Goal: Task Accomplishment & Management: Use online tool/utility

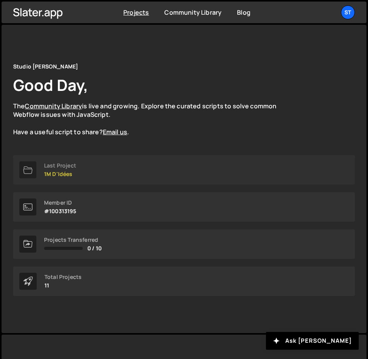
scroll to position [83, 0]
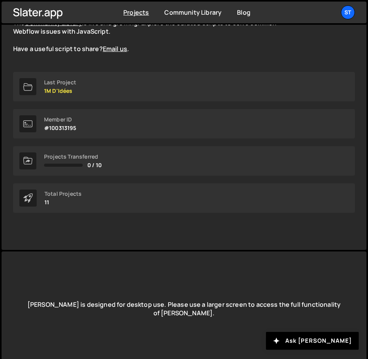
click at [92, 205] on div "Total Projects 11" at bounding box center [184, 197] width 342 height 29
click at [57, 203] on p "11" at bounding box center [63, 202] width 37 height 6
click at [48, 200] on p "11" at bounding box center [63, 202] width 37 height 6
click at [56, 197] on div "Total Projects" at bounding box center [63, 194] width 37 height 6
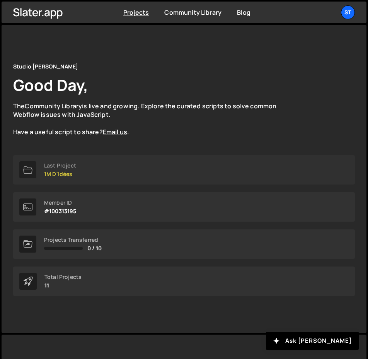
click at [57, 173] on p "1M D'Idées" at bounding box center [60, 174] width 32 height 6
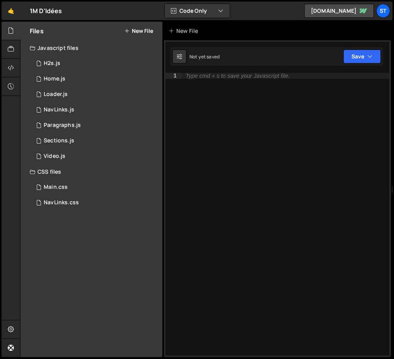
click at [37, 18] on div "🤙 1M D'Idées ⚠️ Code is being edited in another browser" at bounding box center [32, 11] width 61 height 19
click at [11, 14] on link "🤙" at bounding box center [11, 11] width 19 height 19
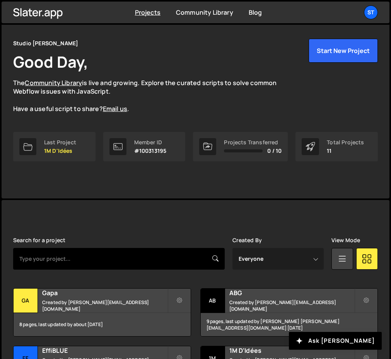
click at [115, 263] on input "text" at bounding box center [119, 259] width 212 height 22
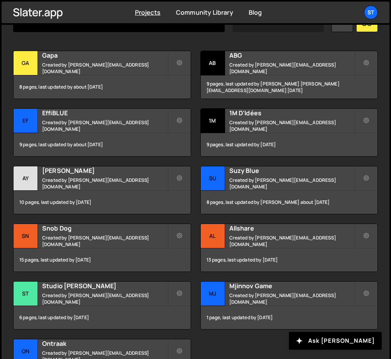
scroll to position [261, 0]
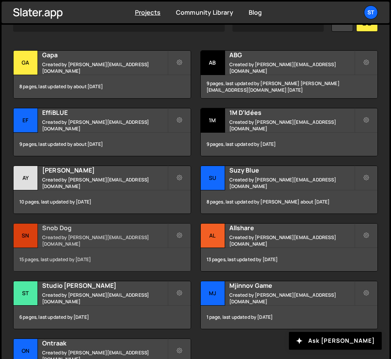
click at [86, 243] on small "Created by [PERSON_NAME][EMAIL_ADDRESS][DOMAIN_NAME]" at bounding box center [104, 240] width 125 height 13
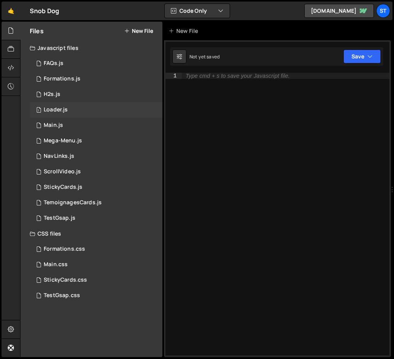
click at [60, 114] on div "1 Loader.js 0" at bounding box center [96, 109] width 133 height 15
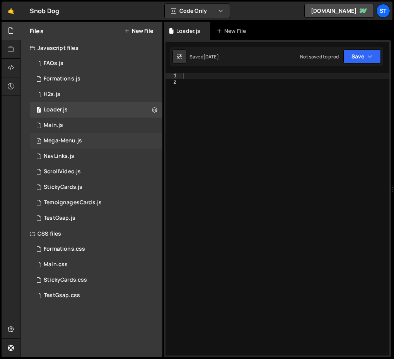
click at [60, 135] on div "1 Mega-Menu.js 0" at bounding box center [96, 140] width 133 height 15
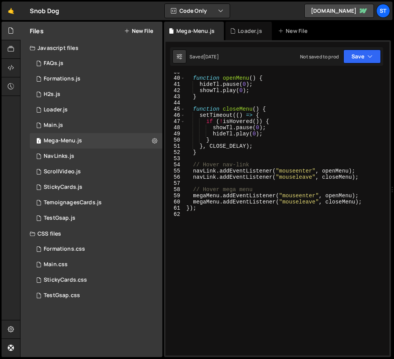
scroll to position [266, 0]
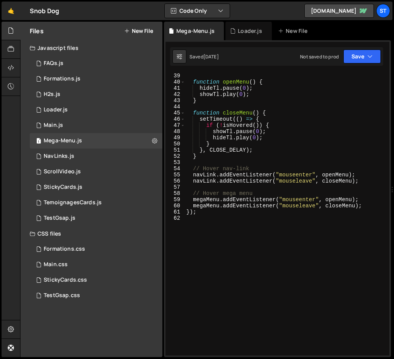
click at [249, 166] on div "} function openMenu ( ) { hideTl . pause ( 0 ) ; showTl . play ( 0 ) ; } functi…" at bounding box center [286, 214] width 202 height 295
type textarea "});"
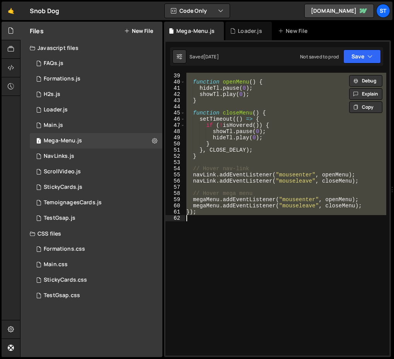
click at [291, 186] on div "} function openMenu ( ) { hideTl . pause ( 0 ) ; showTl . play ( 0 ) ; } functi…" at bounding box center [286, 214] width 202 height 283
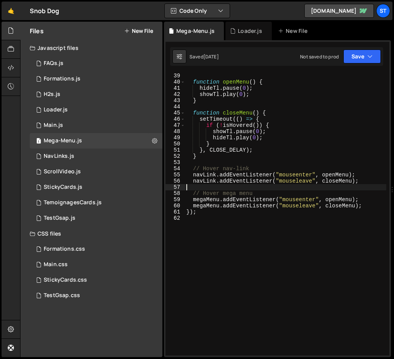
type textarea "});"
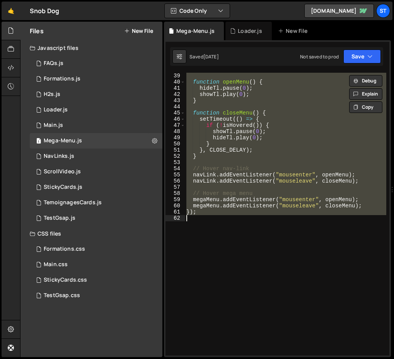
paste textarea
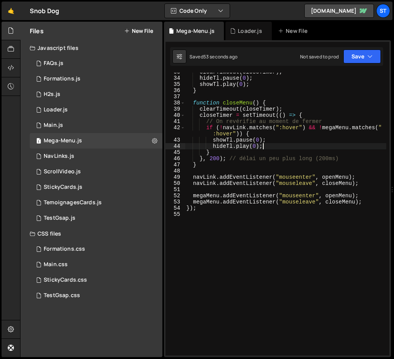
click at [273, 145] on div "clearTimeout ( closeTimer ) ; hideTl . pause ( 0 ) ; showTl . play ( 0 ) ; } fu…" at bounding box center [286, 216] width 202 height 295
type textarea "});"
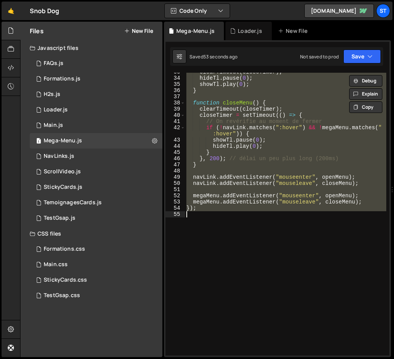
paste textarea
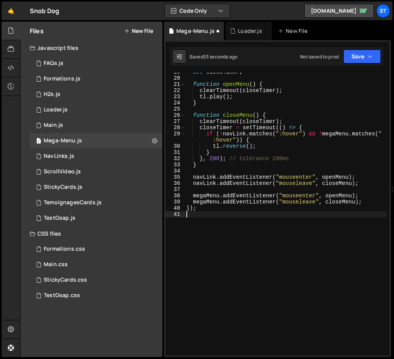
scroll to position [122, 0]
click at [240, 245] on div "let closeTimer ; function openMenu ( ) { clearTimeout ( closeTimer ) ; tl . pla…" at bounding box center [286, 216] width 202 height 295
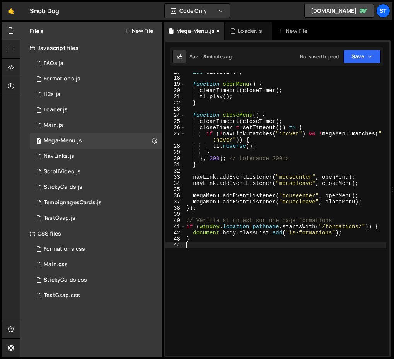
scroll to position [116, 0]
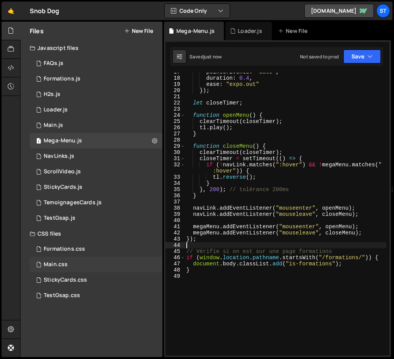
click at [72, 263] on div "Main.css 0" at bounding box center [96, 264] width 133 height 15
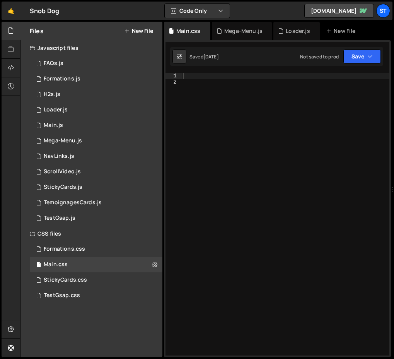
click at [308, 71] on div "1 Type cmd + s to save your Javascript file. הההההההההההההההההההההההההההההההההה…" at bounding box center [277, 198] width 227 height 317
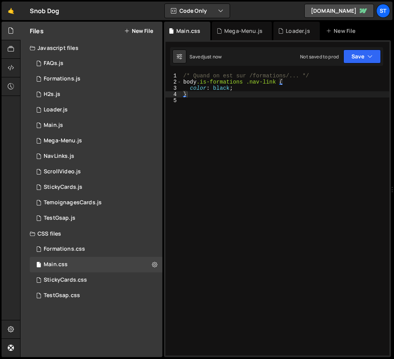
click at [217, 91] on div "/* Quand on est sur /formations/... */ body .is-formations .nav-link { color : …" at bounding box center [286, 220] width 208 height 295
type textarea "color: #1F1F1F;"
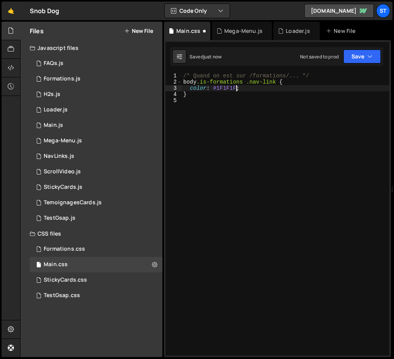
click at [245, 130] on div "/* Quand on est sur /formations/... */ body .is-formations .nav-link { color : …" at bounding box center [286, 220] width 208 height 295
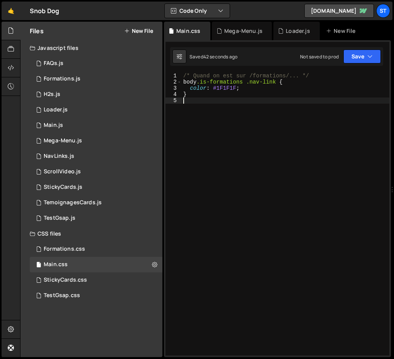
click at [224, 83] on div "/* Quand on est sur /formations/... */ body .is-formations .nav-link { color : …" at bounding box center [286, 220] width 208 height 295
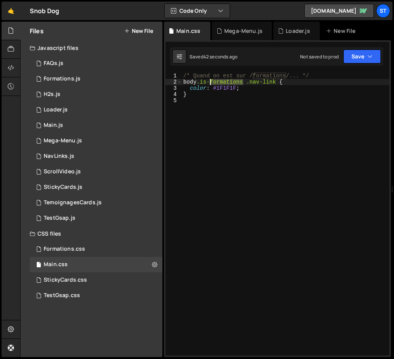
click at [224, 83] on div "/* Quand on est sur /formations/... */ body .is-formations .nav-link { color : …" at bounding box center [286, 220] width 208 height 295
drag, startPoint x: 253, startPoint y: 82, endPoint x: 201, endPoint y: 81, distance: 51.5
click at [201, 81] on div "/* Quand on est sur /formations/... */ body .is-different-nav .nav-link { color…" at bounding box center [286, 220] width 208 height 295
type textarea "body.is-different-nav .nav-link {"
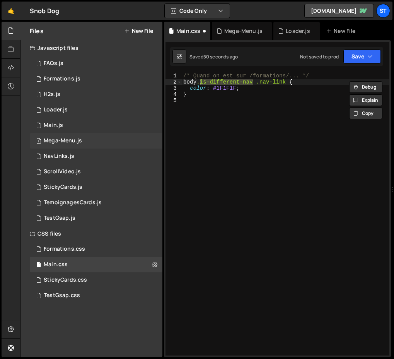
click at [65, 137] on div "1 Mega-Menu.js 0" at bounding box center [96, 140] width 133 height 15
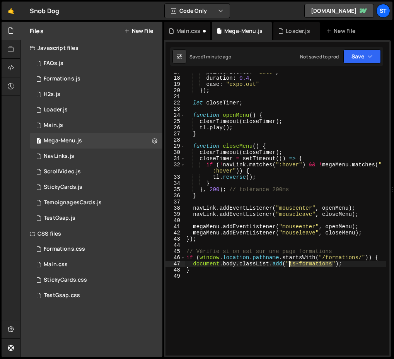
drag, startPoint x: 333, startPoint y: 265, endPoint x: 290, endPoint y: 264, distance: 43.3
click at [290, 264] on div "pointerEvents : "auto" , duration : 0.4 , ease : "expo.out" }) ; let closeTimer…" at bounding box center [286, 216] width 202 height 295
paste textarea "different-nav"
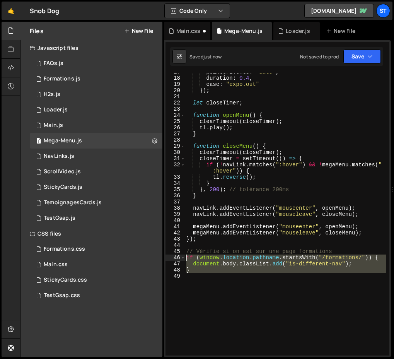
drag, startPoint x: 233, startPoint y: 281, endPoint x: 179, endPoint y: 255, distance: 60.4
click at [179, 255] on div "document.body.classList.add("is-different-nav"); 17 18 19 20 21 22 23 24 25 26 …" at bounding box center [278, 214] width 224 height 283
paste textarea "foire-aux-questions"
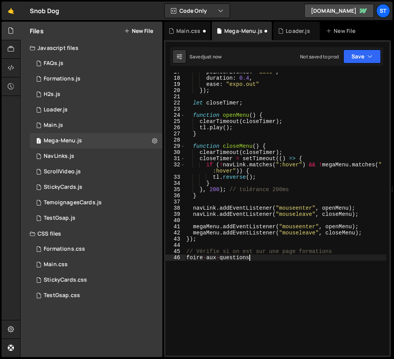
type textarea "}"
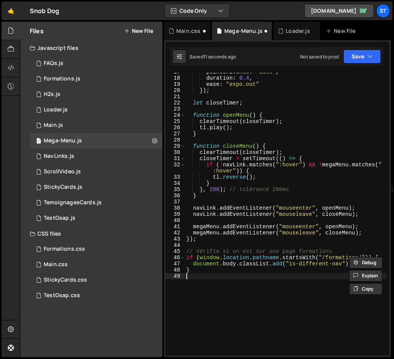
paste textarea "if (window.location.pathname.startsWith("/formations/")) {"
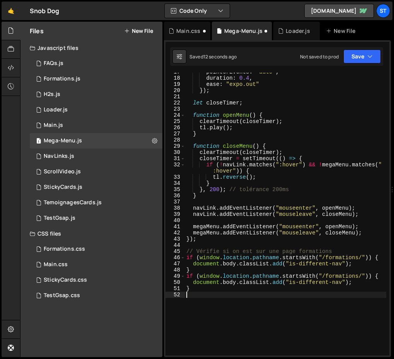
click at [339, 276] on div "pointerEvents : "auto" , duration : 0.4 , ease : "expo.out" }) ; let closeTimer…" at bounding box center [286, 216] width 202 height 295
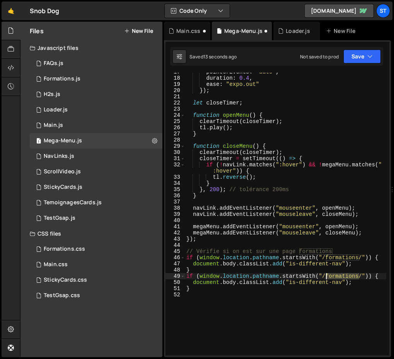
click at [339, 276] on div "pointerEvents : "auto" , duration : 0.4 , ease : "expo.out" }) ; let closeTimer…" at bounding box center [286, 216] width 202 height 295
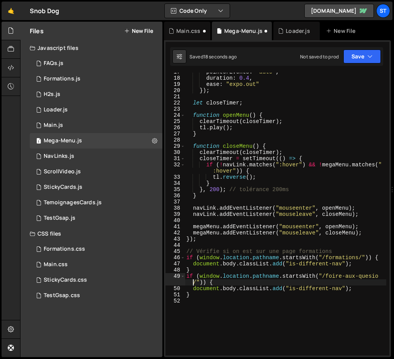
scroll to position [0, 14]
type textarea "if (window.location.pathname.startsWith("/foire-aux-quesions")) {"
click at [61, 269] on div "Main.css 0" at bounding box center [96, 264] width 133 height 15
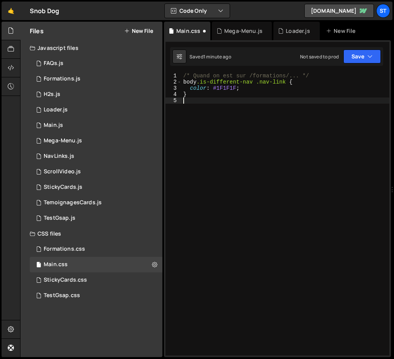
click at [336, 168] on div "/* Quand on est sur /formations/... */ body .is-different-nav .nav-link { color…" at bounding box center [286, 220] width 208 height 295
click at [56, 144] on div "Mega-Menu.js" at bounding box center [63, 140] width 38 height 7
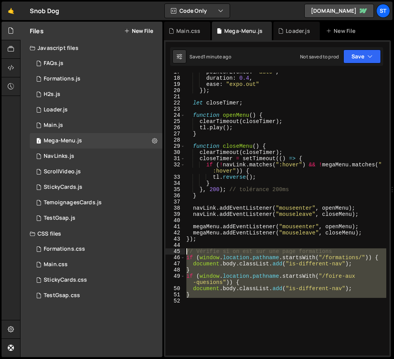
drag, startPoint x: 221, startPoint y: 301, endPoint x: 186, endPoint y: 252, distance: 60.9
click at [186, 252] on div "pointerEvents : "auto" , duration : 0.4 , ease : "expo.out" }) ; let closeTimer…" at bounding box center [286, 216] width 202 height 295
type textarea "// Vérifie si on est sur une page formations if (window.location.pathname.start…"
paste textarea
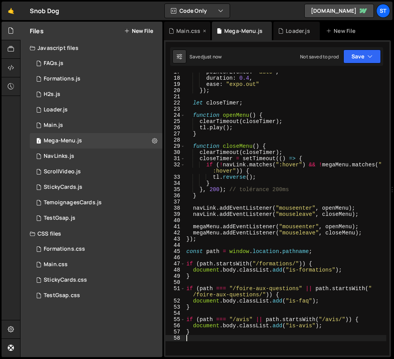
click at [185, 34] on div "Main.css" at bounding box center [188, 31] width 24 height 8
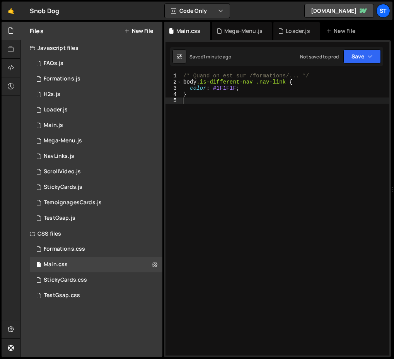
click at [209, 168] on div "/* Quand on est sur /formations/... */ body .is-different-nav .nav-link { color…" at bounding box center [286, 220] width 208 height 295
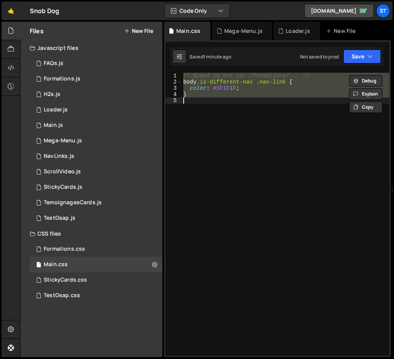
paste textarea
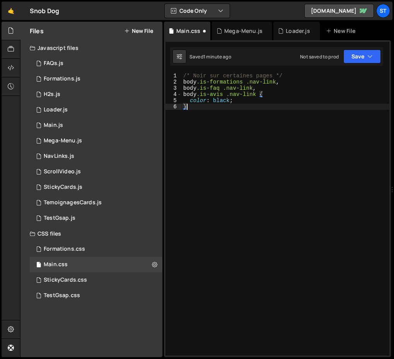
click at [219, 104] on div "/* Noir sur certaines pages */ body .is-formations .nav-link , body .is-faq .na…" at bounding box center [286, 220] width 208 height 295
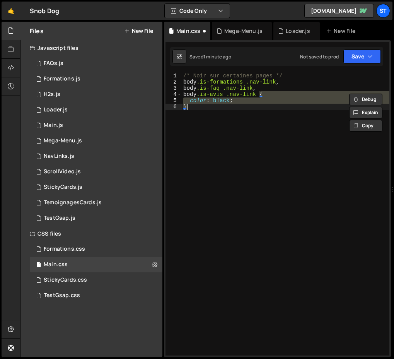
click at [220, 102] on div "/* Noir sur certaines pages */ body .is-formations .nav-link , body .is-faq .na…" at bounding box center [286, 214] width 208 height 283
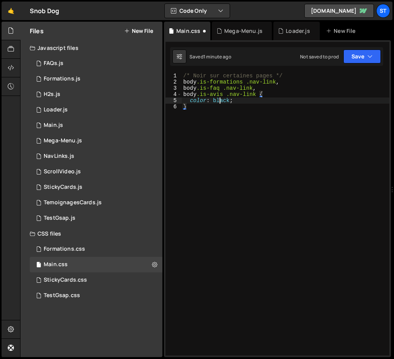
click at [220, 102] on div "/* Noir sur certaines pages */ body .is-formations .nav-link , body .is-faq .na…" at bounding box center [286, 220] width 208 height 295
type textarea "color: #1F1F1F;"
click at [66, 146] on div "1 Mega-Menu.js 0" at bounding box center [96, 140] width 133 height 15
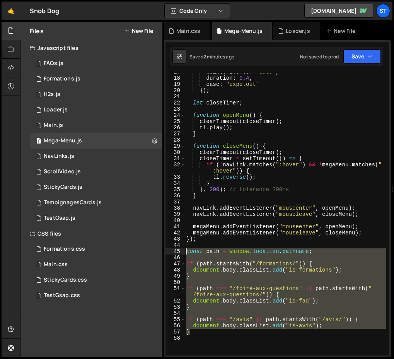
drag, startPoint x: 209, startPoint y: 330, endPoint x: 185, endPoint y: 252, distance: 81.4
click at [185, 252] on div "} 17 18 19 20 21 22 23 24 25 26 27 28 29 30 31 32 33 34 35 36 37 38 39 40 41 42…" at bounding box center [278, 214] width 224 height 283
type textarea "const path = window.location.pathname;"
paste textarea
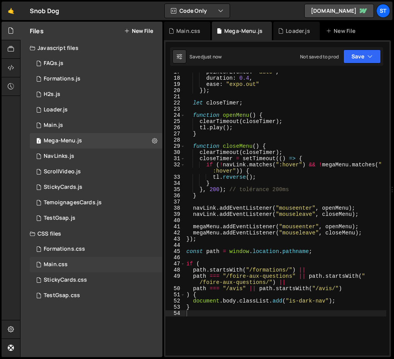
click at [62, 263] on div "Main.css" at bounding box center [56, 264] width 24 height 7
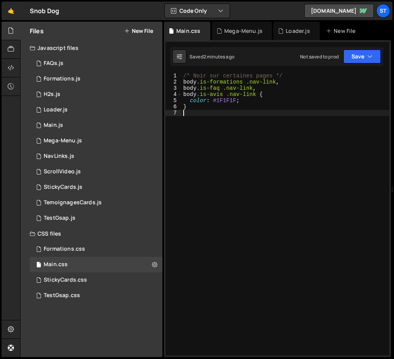
scroll to position [0, 0]
click at [239, 166] on div "/* Noir sur certaines pages */ body .is-formations .nav-link , body .is-faq .na…" at bounding box center [286, 220] width 208 height 295
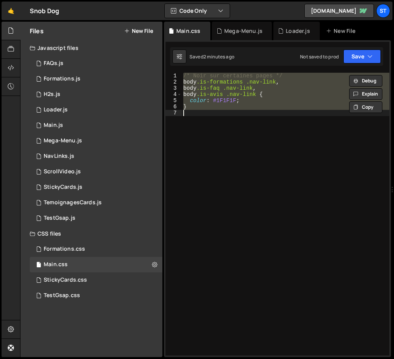
paste textarea
type textarea "}"
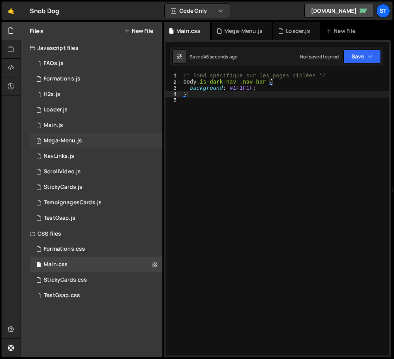
click at [66, 143] on div "Mega-Menu.js" at bounding box center [63, 140] width 38 height 7
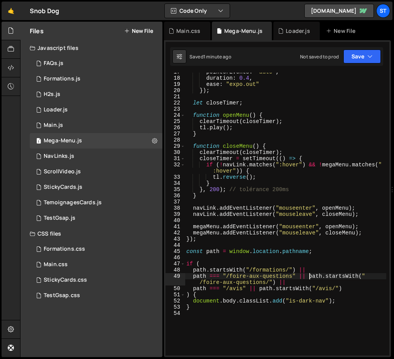
drag, startPoint x: 308, startPoint y: 277, endPoint x: 309, endPoint y: 270, distance: 7.4
click at [309, 270] on div "pointerEvents : "auto" , duration : 0.4 , ease : "expo.out" }) ; let closeTimer…" at bounding box center [286, 216] width 202 height 295
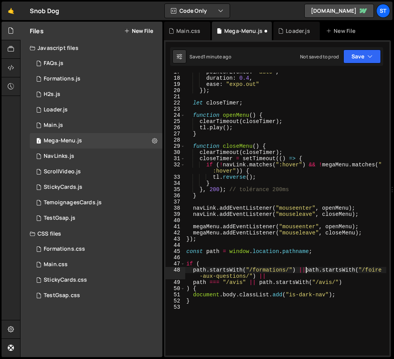
scroll to position [0, 9]
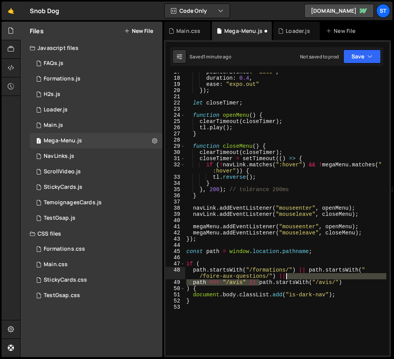
drag, startPoint x: 260, startPoint y: 283, endPoint x: 289, endPoint y: 276, distance: 29.8
click at [289, 276] on div "pointerEvents : "auto" , duration : 0.4 , ease : "expo.out" }) ; let closeTimer…" at bounding box center [286, 216] width 202 height 295
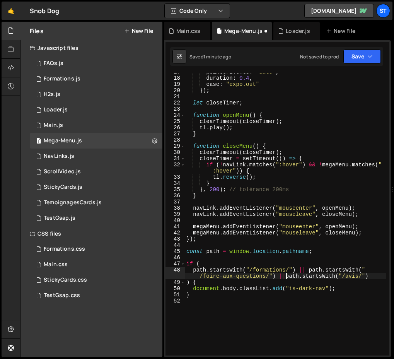
scroll to position [0, 19]
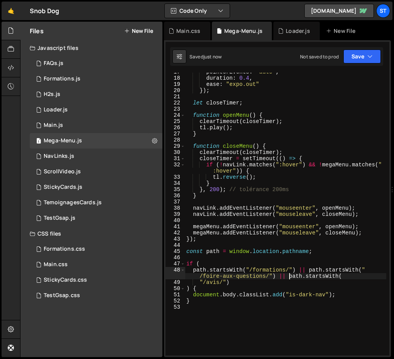
type textarea "path.startsWith("/formations/") || path.startsWith("/foire-aux-questions/") || …"
click at [247, 307] on div "pointerEvents : "auto" , duration : 0.4 , ease : "expo.out" }) ; let closeTimer…" at bounding box center [286, 216] width 202 height 295
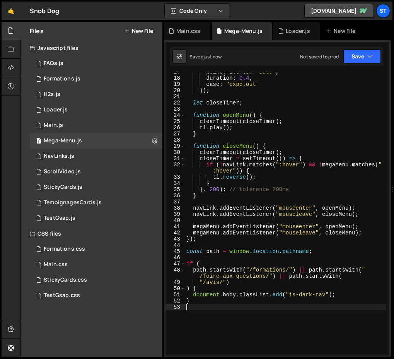
scroll to position [0, 0]
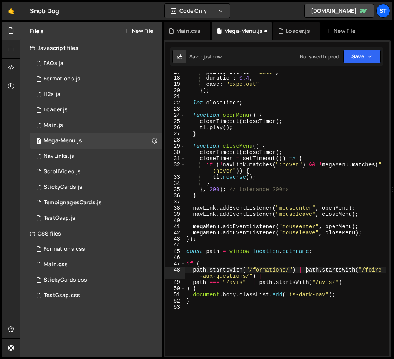
type textarea "path.startsWith("/formations/") || path === "/foire-aux-questions" || path.star…"
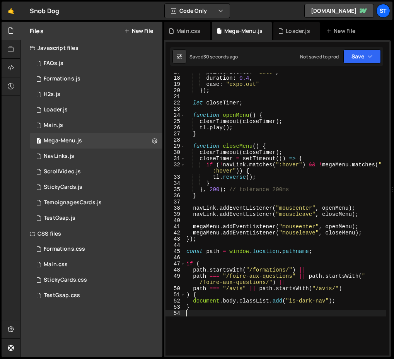
click at [241, 271] on div "pointerEvents : "auto" , duration : 0.4 , ease : "expo.out" }) ; let closeTimer…" at bounding box center [286, 216] width 202 height 295
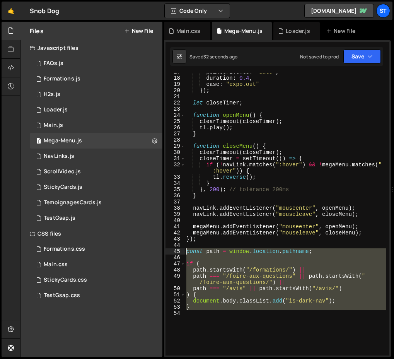
drag, startPoint x: 212, startPoint y: 337, endPoint x: 184, endPoint y: 250, distance: 91.4
click at [184, 250] on div "path.startsWith("/formations/") || 17 18 19 20 21 22 23 24 25 26 27 28 29 30 31…" at bounding box center [278, 214] width 224 height 283
type textarea "const path = window.location.pathname;"
paste textarea
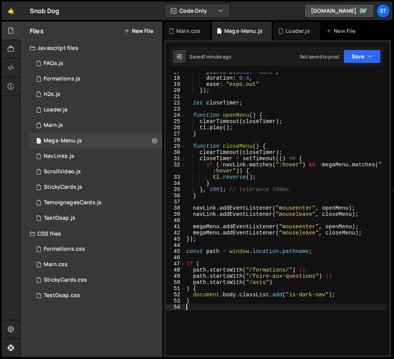
click at [288, 284] on div "pointerEvents : "auto" , duration : 0.4 , ease : "expo.out" }) ; let closeTimer…" at bounding box center [286, 216] width 202 height 295
type textarea "}"
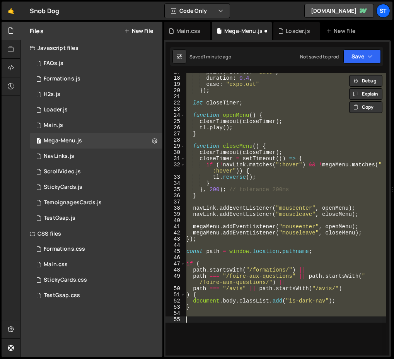
click at [288, 284] on div "pointerEvents : "auto" , duration : 0.4 , ease : "expo.out" }) ; let closeTimer…" at bounding box center [286, 214] width 202 height 283
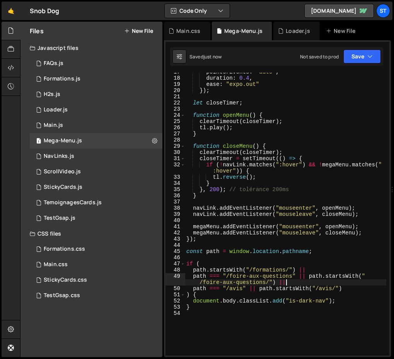
click at [314, 174] on div "pointerEvents : "auto" , duration : 0.4 , ease : "expo.out" }) ; let closeTimer…" at bounding box center [286, 216] width 202 height 295
type textarea "tl.reverse();"
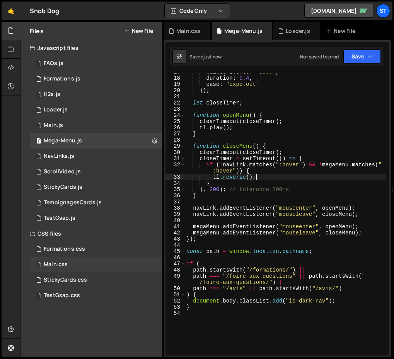
click at [67, 257] on div "Main.css 0" at bounding box center [96, 264] width 133 height 15
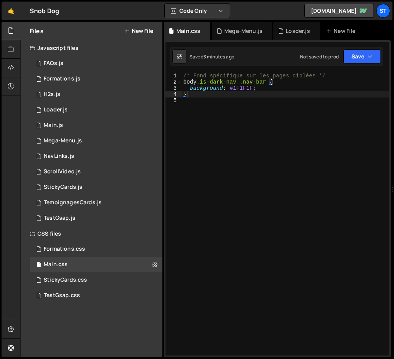
click at [237, 229] on div "/* Fond spécifique sur les pages ciblées */ body .is-dark-nav .nav-bar { backgr…" at bounding box center [286, 220] width 208 height 295
click at [73, 138] on div "Mega-Menu.js" at bounding box center [63, 140] width 38 height 7
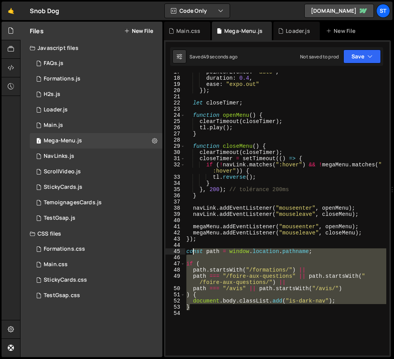
drag, startPoint x: 208, startPoint y: 309, endPoint x: 194, endPoint y: 248, distance: 61.9
click at [195, 248] on div "pointerEvents : "auto" , duration : 0.4 , ease : "expo.out" }) ; let closeTimer…" at bounding box center [286, 216] width 202 height 295
type textarea "c"
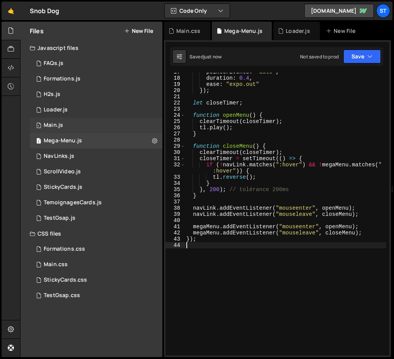
click at [73, 123] on div "1 Main.js 0" at bounding box center [96, 125] width 133 height 15
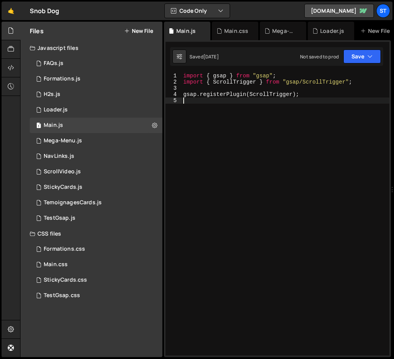
click at [228, 125] on div "import { gsap } from "gsap" ; import { ScrollTrigger } from "gsap/ScrollTrigger…" at bounding box center [286, 220] width 208 height 295
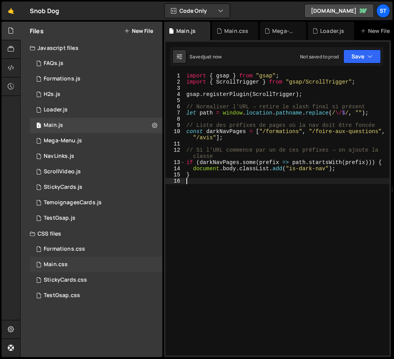
click at [55, 263] on div "Main.css" at bounding box center [56, 264] width 24 height 7
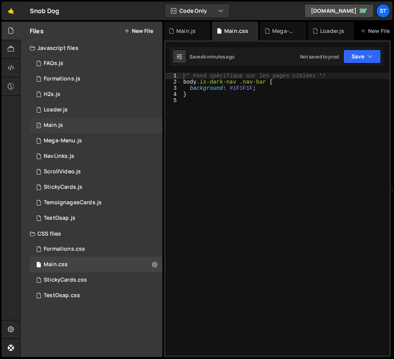
click at [52, 124] on div "Main.js" at bounding box center [53, 125] width 19 height 7
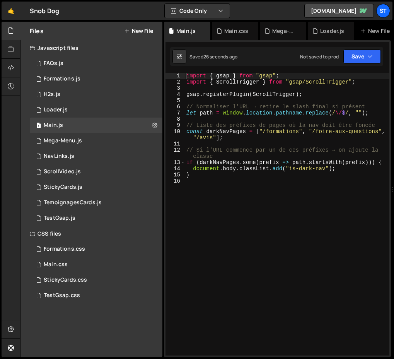
type textarea "if (darkNavPages.some(prefix => path.startsWith(prefix))) {"
click at [279, 161] on div "import { gsap } from "gsap" ; import { ScrollTrigger } from "gsap/ScrollTrigger…" at bounding box center [287, 220] width 205 height 295
click at [246, 199] on div "import { gsap } from "gsap" ; import { ScrollTrigger } from "gsap/ScrollTrigger…" at bounding box center [287, 220] width 205 height 295
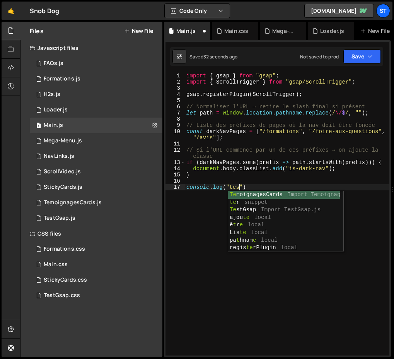
scroll to position [0, 3]
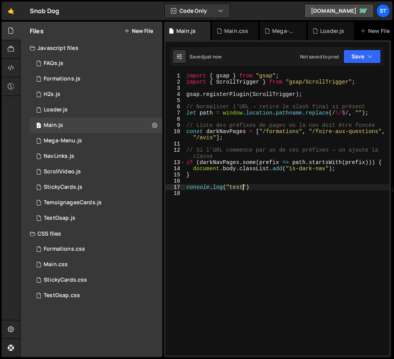
type textarea "console.log("test")"
click at [145, 125] on div "1 Main.js 0" at bounding box center [96, 125] width 133 height 15
click at [158, 125] on button at bounding box center [155, 125] width 14 height 14
type input "Main"
radio input "true"
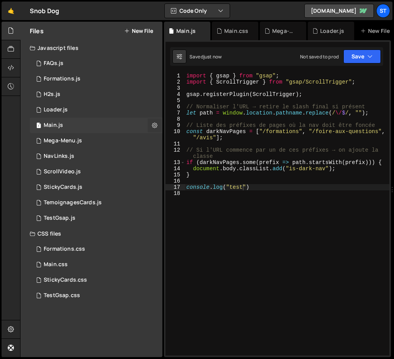
checkbox input "true"
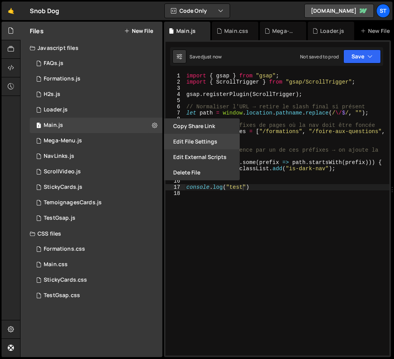
click at [181, 138] on button "Edit File Settings" at bounding box center [202, 141] width 76 height 15
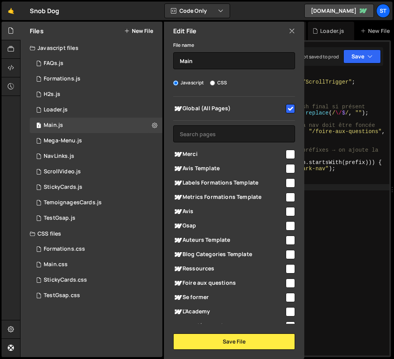
click at [288, 34] on div "Edit File" at bounding box center [234, 31] width 140 height 19
click at [288, 32] on div "Edit File" at bounding box center [234, 31] width 140 height 19
click at [151, 139] on div "1 Mega-Menu.js 0" at bounding box center [96, 140] width 133 height 15
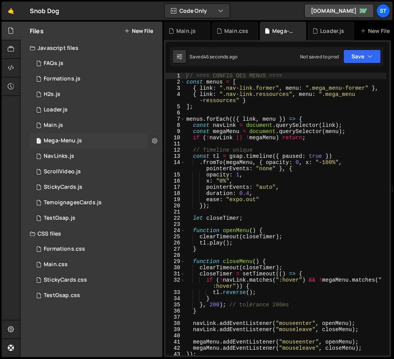
click at [153, 139] on icon at bounding box center [154, 140] width 5 height 7
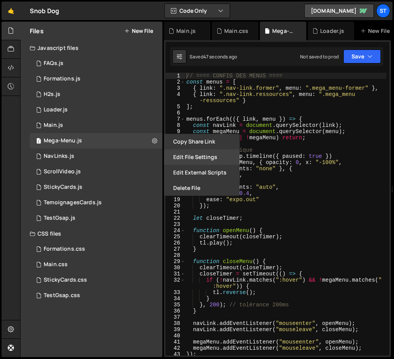
click at [201, 162] on button "Edit File Settings" at bounding box center [202, 156] width 76 height 15
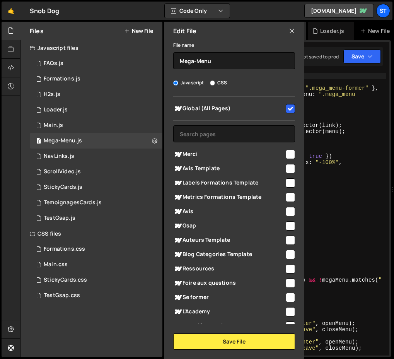
click at [293, 30] on icon at bounding box center [292, 31] width 6 height 9
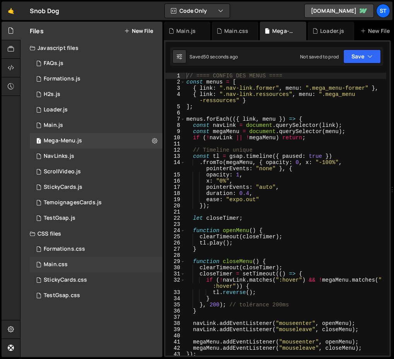
click at [157, 266] on div "Main.css 0" at bounding box center [96, 264] width 133 height 15
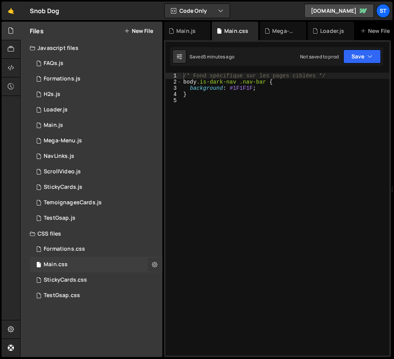
click at [154, 266] on icon at bounding box center [154, 264] width 5 height 7
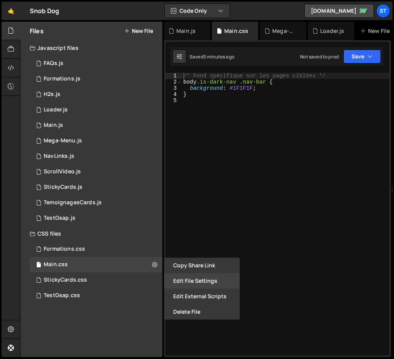
click at [183, 283] on button "Edit File Settings" at bounding box center [202, 280] width 76 height 15
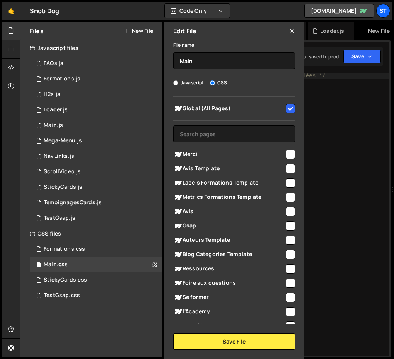
click at [293, 27] on icon at bounding box center [292, 31] width 6 height 9
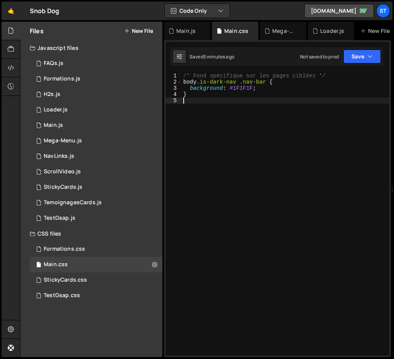
click at [250, 145] on div "/* Fond spécifique sur les pages ciblées */ body .is-dark-nav .nav-bar { backgr…" at bounding box center [286, 220] width 208 height 295
click at [70, 131] on div "1 Main.js 0" at bounding box center [96, 125] width 133 height 15
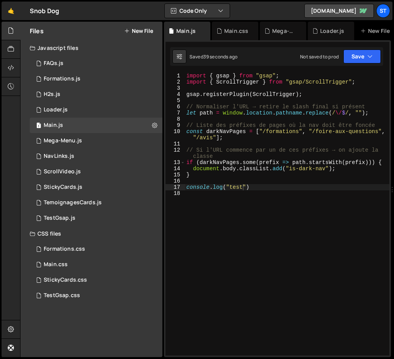
scroll to position [0, 0]
click at [331, 258] on div "import { gsap } from "gsap" ; import { ScrollTrigger } from "gsap/ScrollTrigger…" at bounding box center [287, 220] width 205 height 295
click at [276, 191] on div "import { gsap } from "gsap" ; import { ScrollTrigger } from "gsap/ScrollTrigger…" at bounding box center [287, 220] width 205 height 295
click at [277, 189] on div "import { gsap } from "gsap" ; import { ScrollTrigger } from "gsap/ScrollTrigger…" at bounding box center [287, 220] width 205 height 295
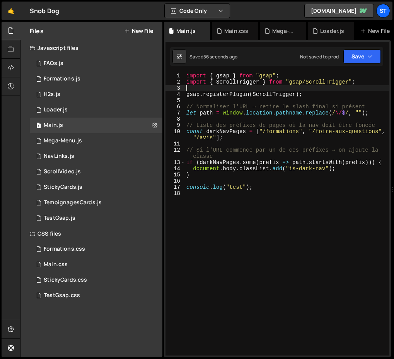
drag, startPoint x: 195, startPoint y: 88, endPoint x: 181, endPoint y: 71, distance: 22.1
click at [181, 71] on div "XXXXXXXXXXXXXXXXXXXXXXXXXXXXXXXXXXXXXXXXXXXXXXXXXXXXXXXXXXXXXXXXXXXXXXXXXXXXXXX…" at bounding box center [277, 198] width 227 height 317
type textarea "import { gsap } from "gsap"; import { ScrollTrigger } from "gsap/ScrollTrigger";"
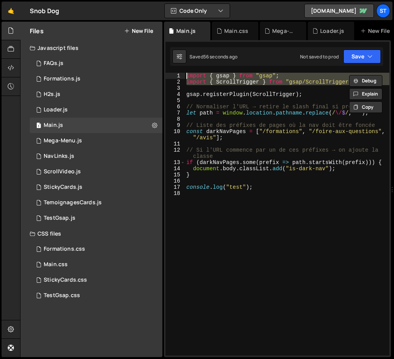
scroll to position [0, 0]
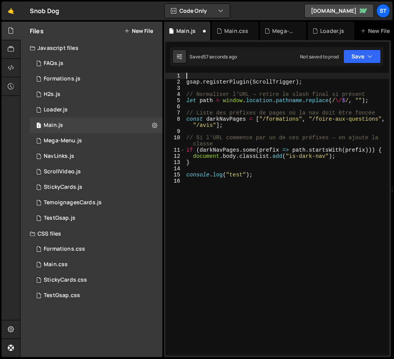
type textarea "gsap.registerPlugin(ScrollTrigger);"
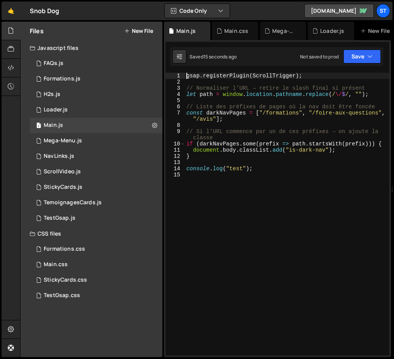
click at [321, 214] on div "gsap . registerPlugin ( ScrollTrigger ) ; // Normaliser l'URL → retire le slash…" at bounding box center [287, 220] width 205 height 295
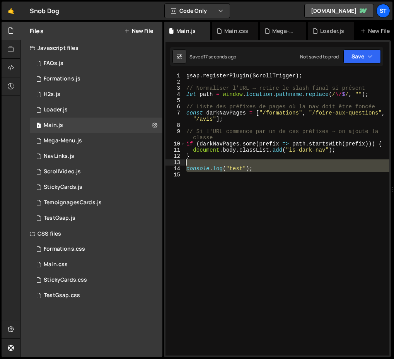
drag, startPoint x: 299, startPoint y: 185, endPoint x: 295, endPoint y: 162, distance: 23.2
click at [295, 162] on div "gsap . registerPlugin ( ScrollTrigger ) ; // Normaliser l'URL → retire le slash…" at bounding box center [287, 220] width 205 height 295
type textarea "console.log("test");"
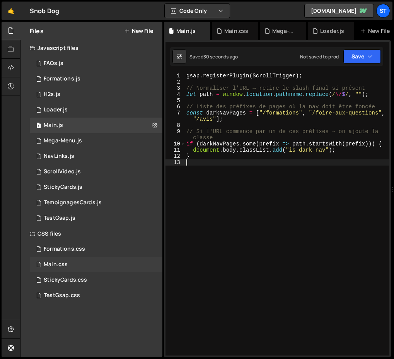
click at [67, 260] on div "Main.css 0" at bounding box center [96, 264] width 133 height 15
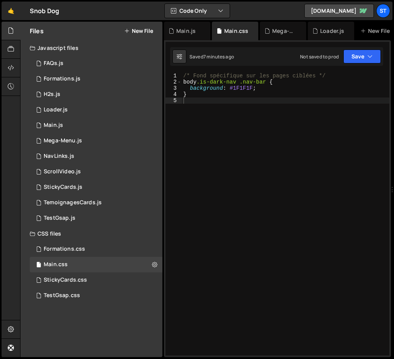
click at [275, 88] on div "/* Fond spécifique sur les pages ciblées */ body .is-dark-nav .nav-bar { backgr…" at bounding box center [286, 220] width 208 height 295
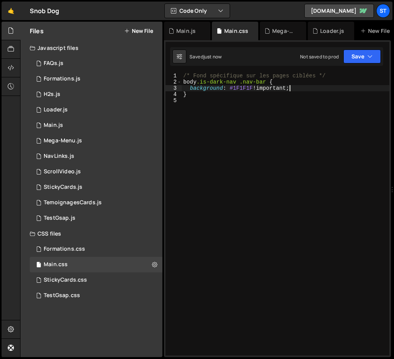
type textarea "background: #1F1F1F !important;"
click at [69, 145] on div "1 Mega-Menu.js 0" at bounding box center [96, 140] width 133 height 15
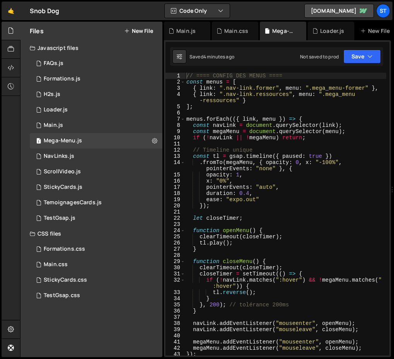
click at [316, 266] on div "// ==== CONFIG DES MENUS ==== const menus = [ { link : ".nav-link.former" , men…" at bounding box center [286, 220] width 202 height 295
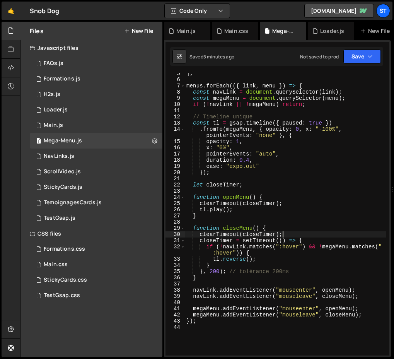
scroll to position [0, 0]
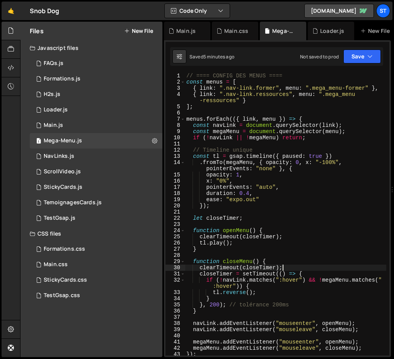
click at [279, 180] on div "// ==== CONFIG DES MENUS ==== const menus = [ { link : ".nav-link.former" , men…" at bounding box center [286, 220] width 202 height 295
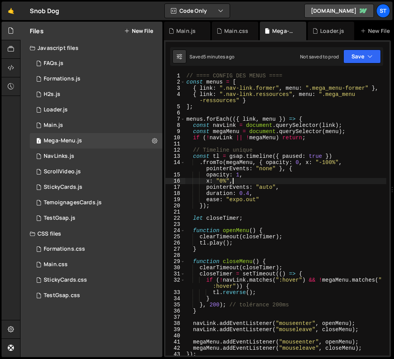
type textarea "});"
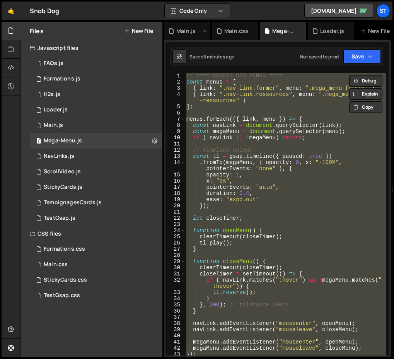
click at [183, 35] on div "Main.js" at bounding box center [187, 31] width 46 height 19
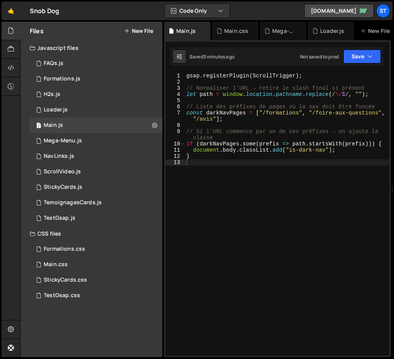
click at [235, 159] on div "gsap . registerPlugin ( ScrollTrigger ) ; // Normaliser l'URL → retire le slash…" at bounding box center [287, 220] width 205 height 295
paste textarea "}"
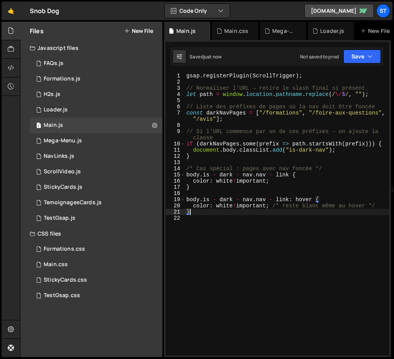
type textarea "color: white !important; /* reste blanc même au hover */ }"
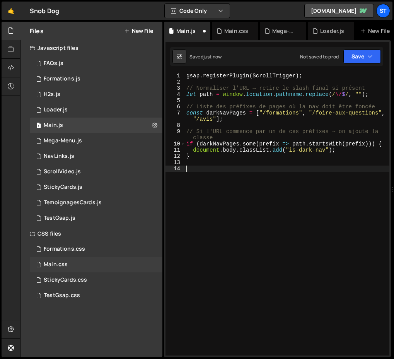
click at [50, 268] on div "Main.css" at bounding box center [56, 264] width 24 height 7
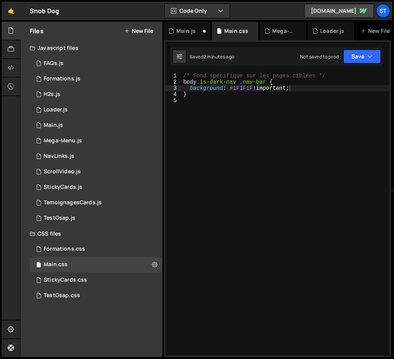
click at [317, 152] on div "/* Fond spécifique sur les pages ciblées */ body .is-dark-nav .nav-bar { backgr…" at bounding box center [286, 220] width 208 height 295
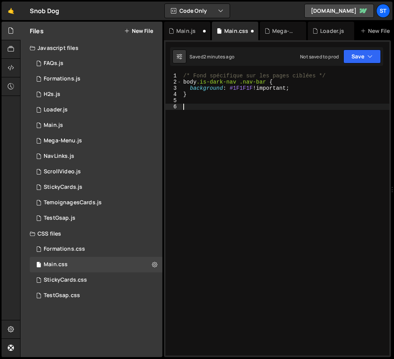
paste textarea "}"
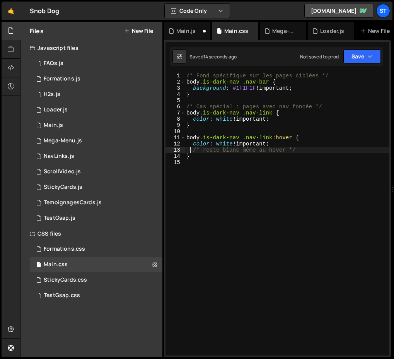
click at [223, 121] on div "/* Fond spécifique sur les pages ciblées */ body .is-dark-nav .nav-bar { backgr…" at bounding box center [287, 220] width 205 height 295
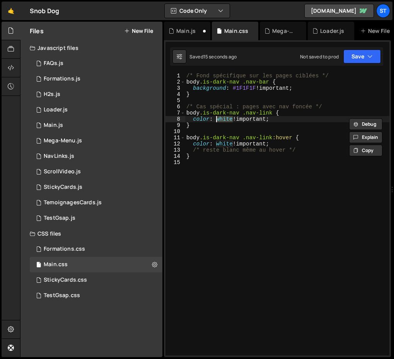
scroll to position [0, 2]
paste textarea "E7E5DA"
click at [223, 143] on div "/* Fond spécifique sur les pages ciblées */ body .is-dark-nav .nav-bar { backgr…" at bounding box center [287, 220] width 205 height 295
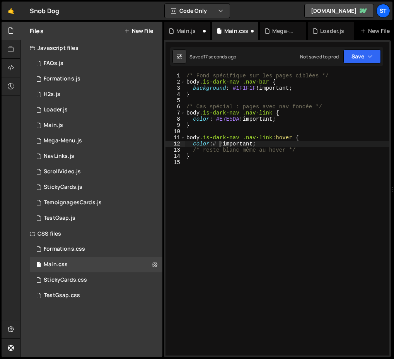
paste textarea "E7E5DA"
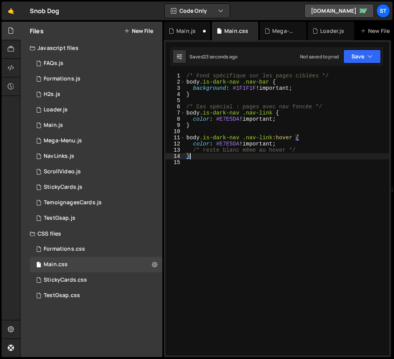
click at [191, 155] on div "/* Fond spécifique sur les pages ciblées */ body .is-dark-nav .nav-bar { backgr…" at bounding box center [287, 220] width 205 height 295
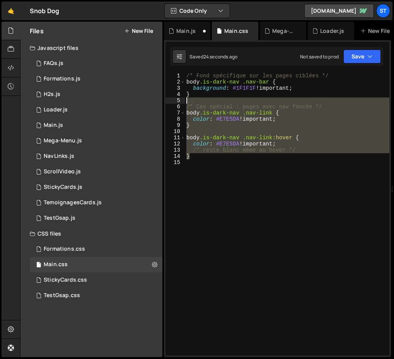
drag, startPoint x: 207, startPoint y: 155, endPoint x: 197, endPoint y: 103, distance: 53.4
click at [197, 103] on div "/* Fond spécifique sur les pages ciblées */ body .is-dark-nav .nav-bar { backgr…" at bounding box center [287, 220] width 205 height 295
type textarea "/* Cas spécial : pages avec nav foncée */"
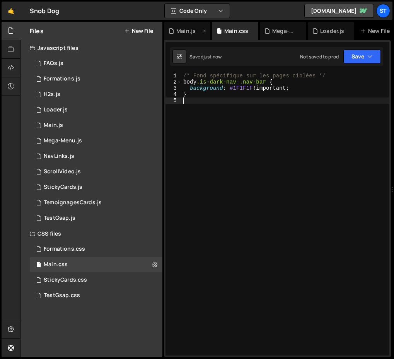
click at [185, 29] on div "Main.js" at bounding box center [185, 31] width 19 height 8
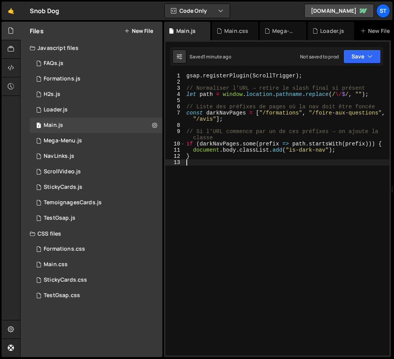
click at [229, 184] on div "gsap . registerPlugin ( ScrollTrigger ) ; // Normaliser l'URL → retire le slash…" at bounding box center [287, 220] width 205 height 295
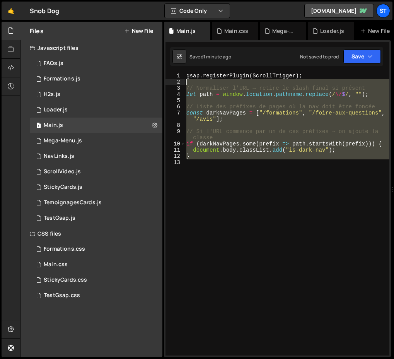
drag, startPoint x: 229, startPoint y: 184, endPoint x: 205, endPoint y: 83, distance: 104.2
click at [205, 83] on div "gsap . registerPlugin ( ScrollTrigger ) ; // Normaliser l'URL → retire le slash…" at bounding box center [287, 220] width 205 height 295
type textarea "// Normaliser l'URL → retire le slash final si présent"
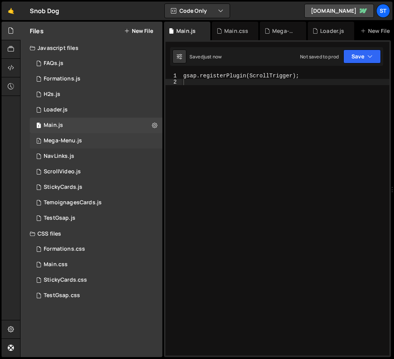
click at [85, 136] on div "1 Mega-Menu.js 0" at bounding box center [96, 140] width 133 height 15
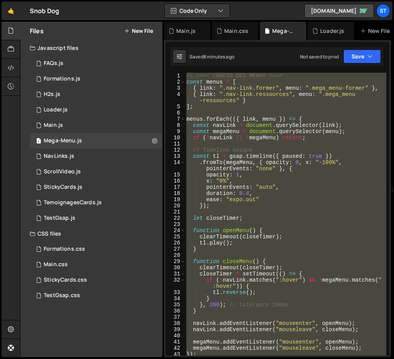
click at [233, 179] on div "// ==== CONFIG DES MENUS ==== const menus = [ { link : ".nav-link.former" , men…" at bounding box center [286, 214] width 202 height 283
type textarea "x: "0%","
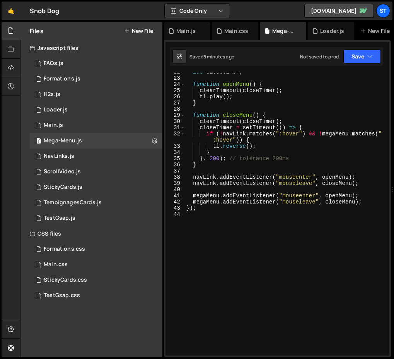
scroll to position [147, 0]
click at [217, 221] on div "let closeTimer ; function openMenu ( ) { clearTimeout ( closeTimer ) ; tl . pla…" at bounding box center [286, 216] width 202 height 295
click at [69, 262] on div "Main.css 0" at bounding box center [96, 264] width 133 height 15
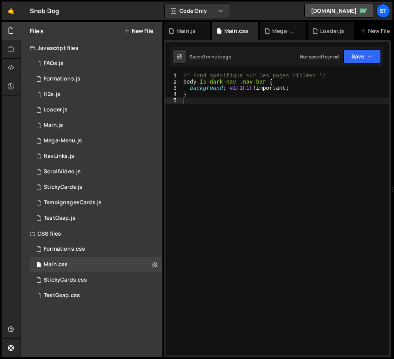
click at [212, 161] on div "/* Fond spécifique sur les pages ciblées */ body .is-dark-nav .nav-bar { backgr…" at bounding box center [286, 220] width 208 height 295
type textarea "}"
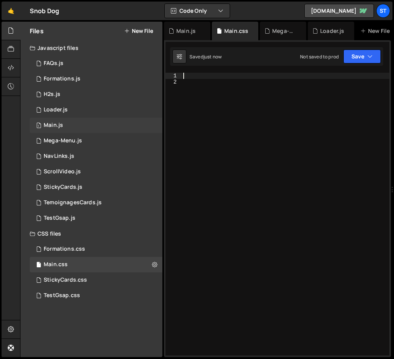
click at [60, 121] on div "1 Main.js 0" at bounding box center [96, 125] width 133 height 15
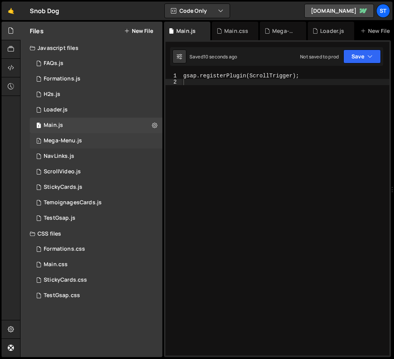
click at [60, 145] on div "1 Mega-Menu.js 0" at bounding box center [96, 140] width 133 height 15
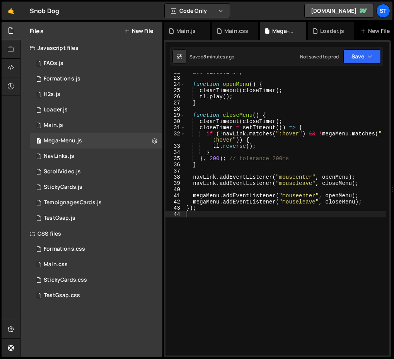
click at [253, 166] on div "let closeTimer ; function openMenu ( ) { clearTimeout ( closeTimer ) ; tl . pla…" at bounding box center [286, 216] width 202 height 295
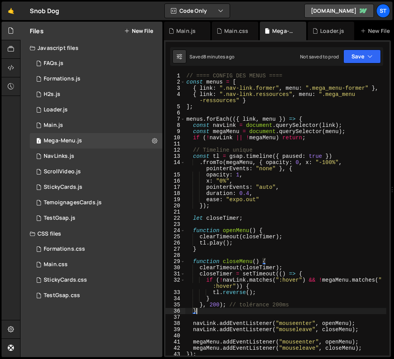
scroll to position [0, 0]
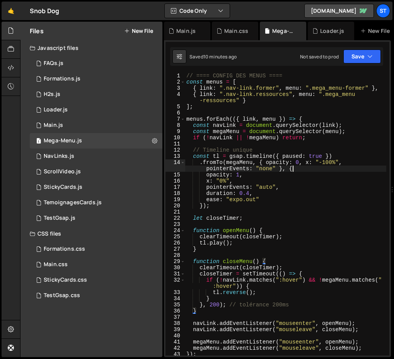
click at [304, 168] on div "// ==== CONFIG DES MENUS ==== const menus = [ { link : ".nav-link.former" , men…" at bounding box center [286, 220] width 202 height 295
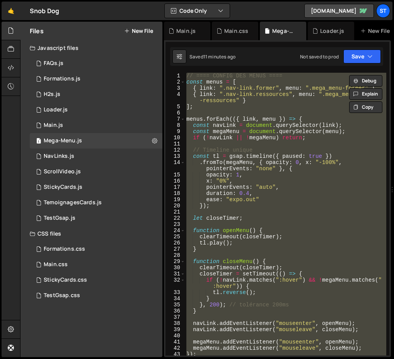
click at [252, 171] on div "// ==== CONFIG DES MENUS ==== const menus = [ { link : ".nav-link.former" , men…" at bounding box center [286, 214] width 202 height 283
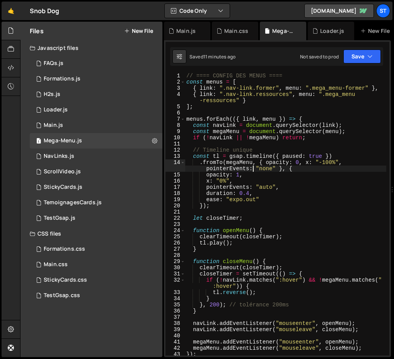
type textarea "});"
